Goal: Navigation & Orientation: Find specific page/section

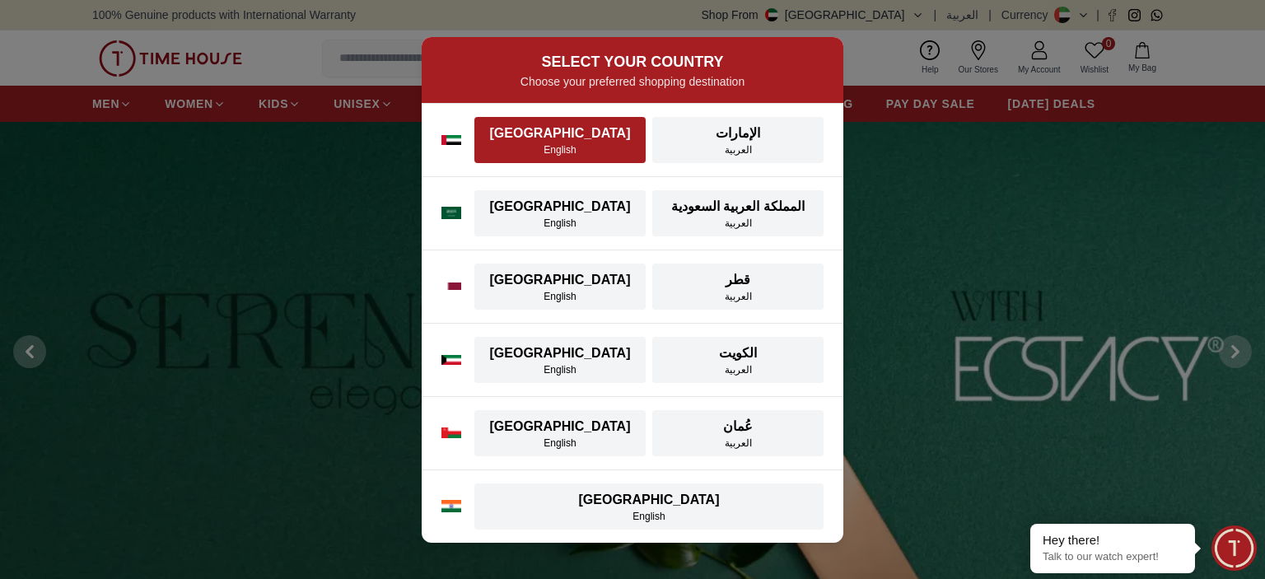
click at [522, 135] on div "[GEOGRAPHIC_DATA]" at bounding box center [560, 134] width 152 height 20
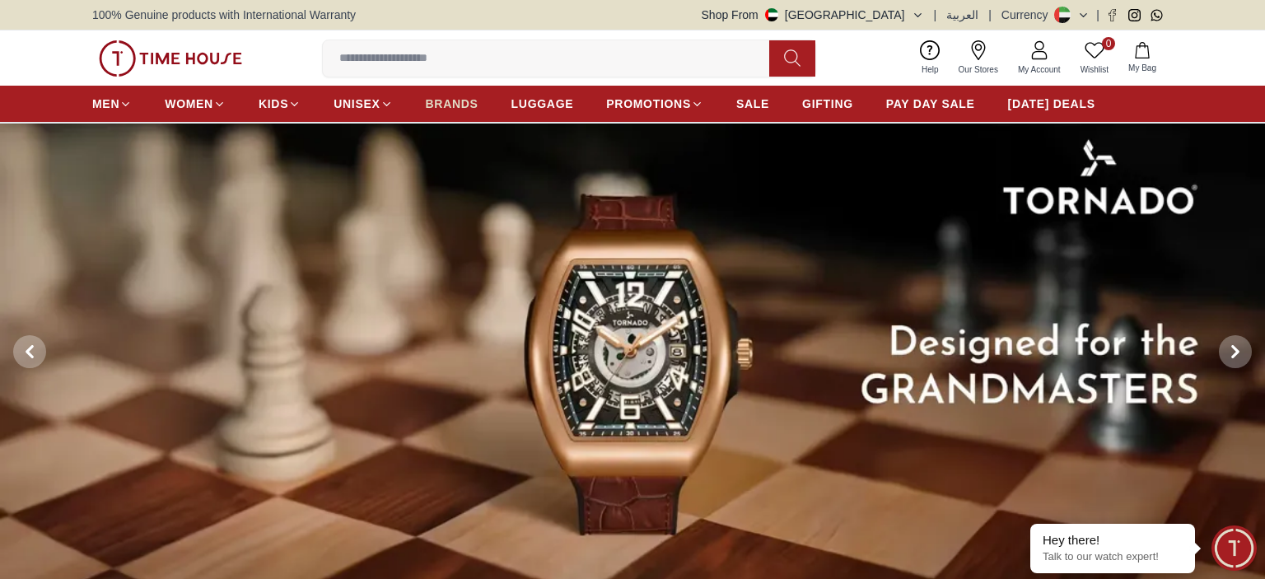
click at [445, 104] on span "BRANDS" at bounding box center [452, 104] width 53 height 16
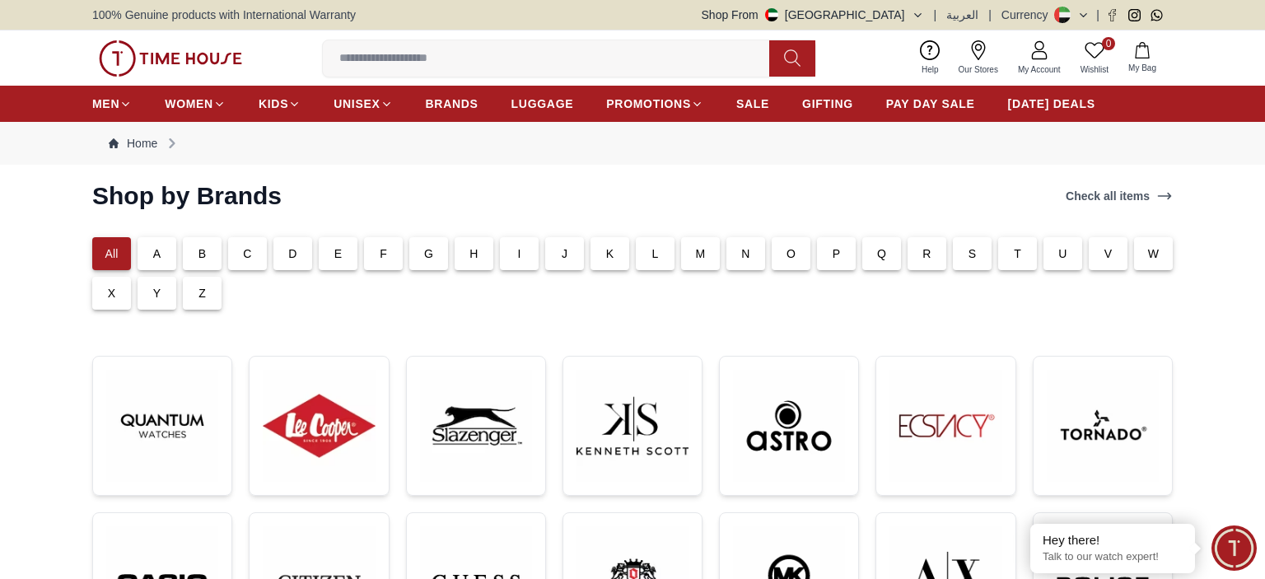
click at [467, 253] on div "H" at bounding box center [474, 253] width 39 height 33
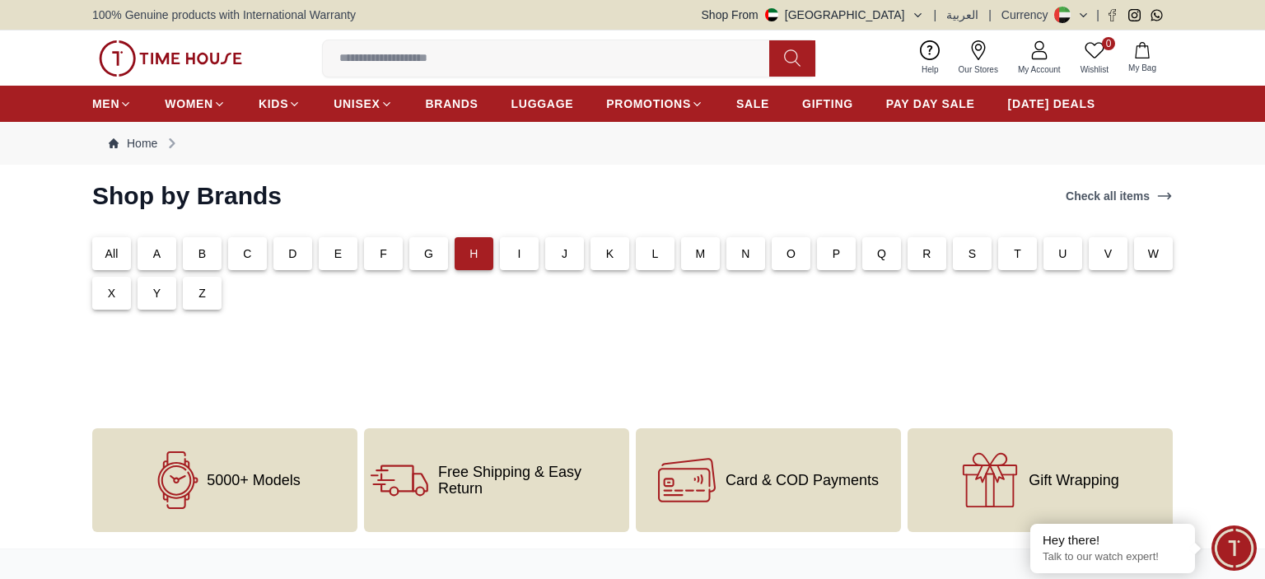
click at [209, 253] on div "B" at bounding box center [202, 253] width 39 height 33
click at [232, 253] on div "C" at bounding box center [247, 253] width 39 height 33
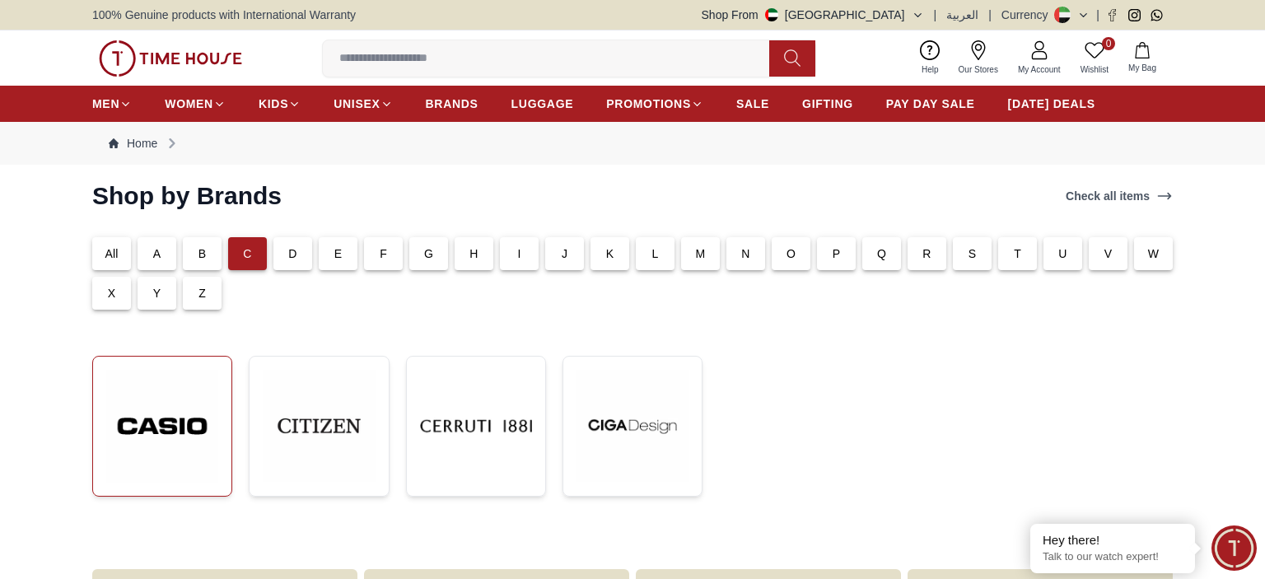
click at [160, 417] on img at bounding box center [162, 426] width 112 height 113
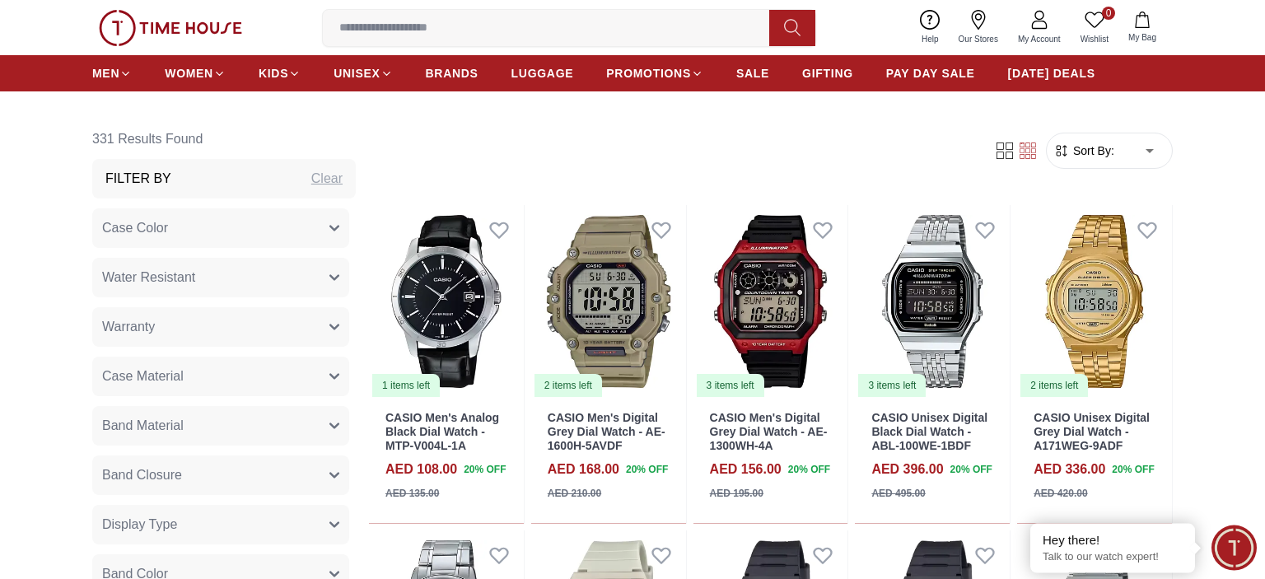
scroll to position [665, 0]
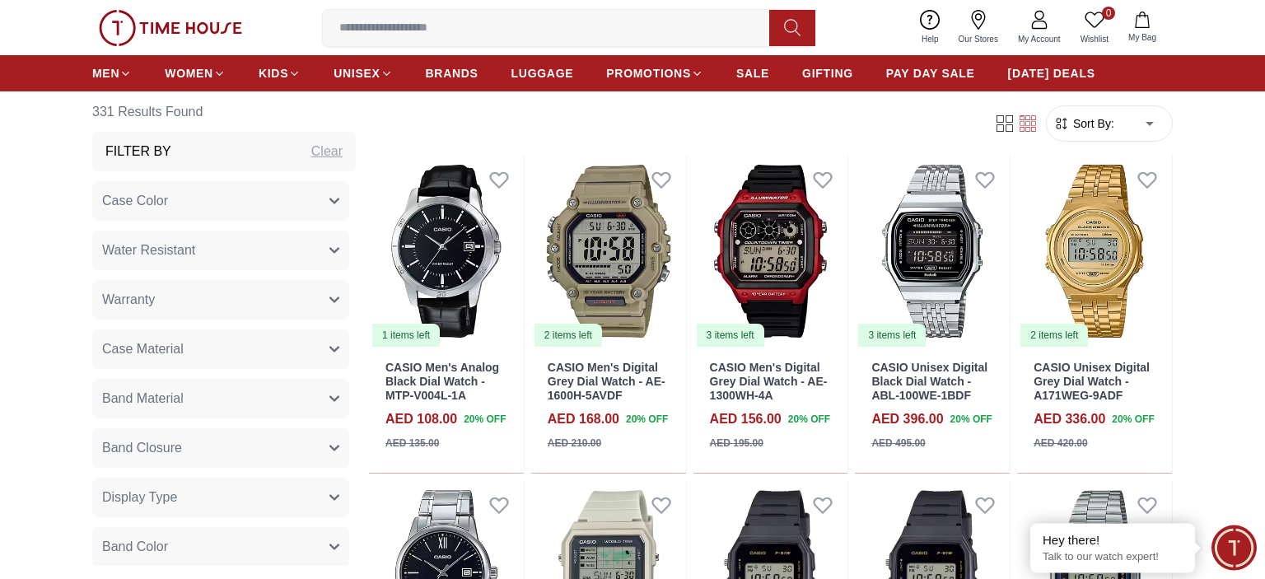
scroll to position [682, 0]
